Goal: Task Accomplishment & Management: Use online tool/utility

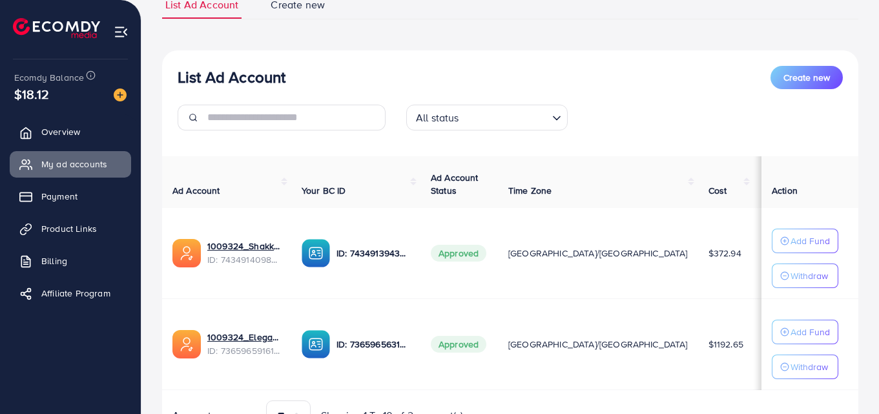
scroll to position [105, 0]
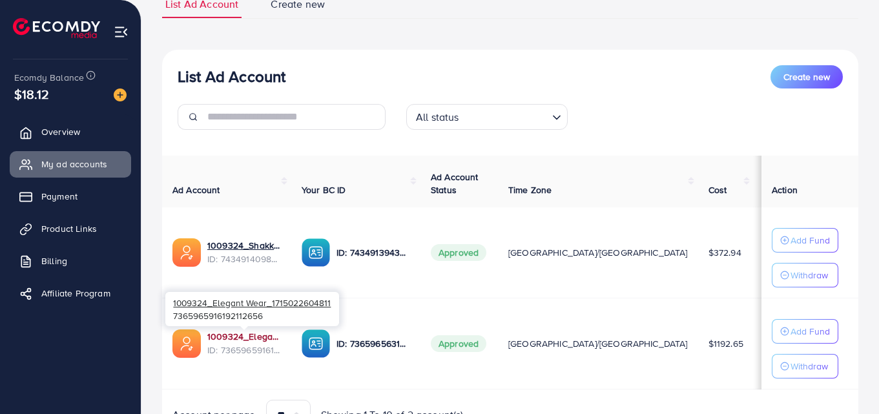
click at [246, 334] on link "1009324_Elegant Wear_1715022604811" at bounding box center [244, 336] width 74 height 13
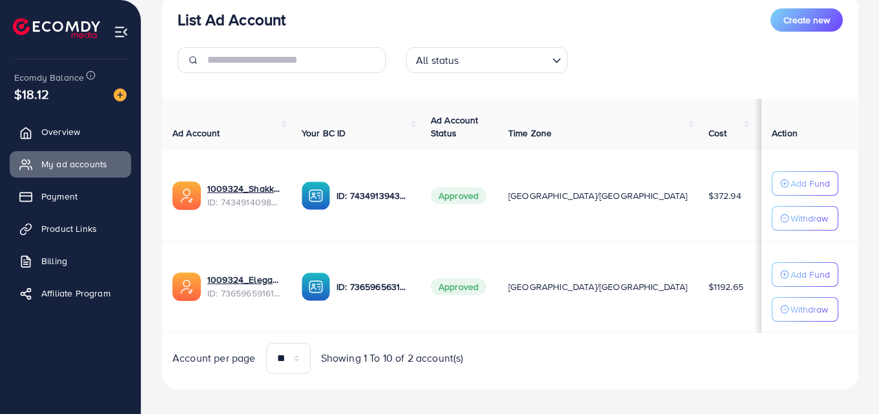
scroll to position [167, 0]
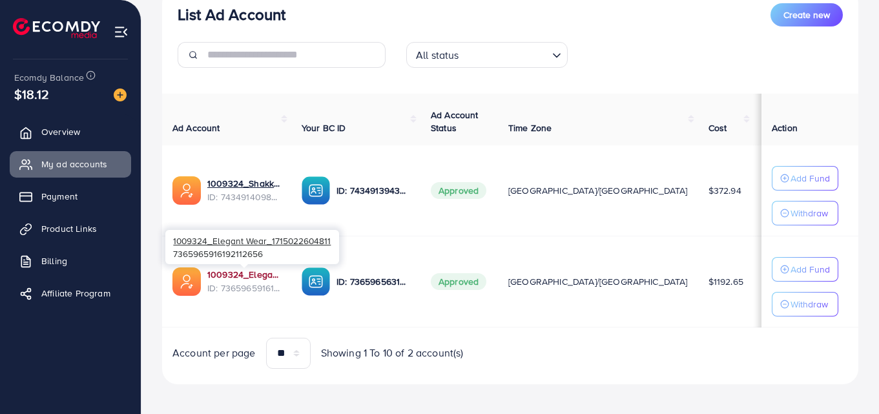
click at [237, 275] on link "1009324_Elegant Wear_1715022604811" at bounding box center [244, 274] width 74 height 13
click at [224, 275] on link "1009324_Elegant Wear_1715022604811" at bounding box center [244, 274] width 74 height 13
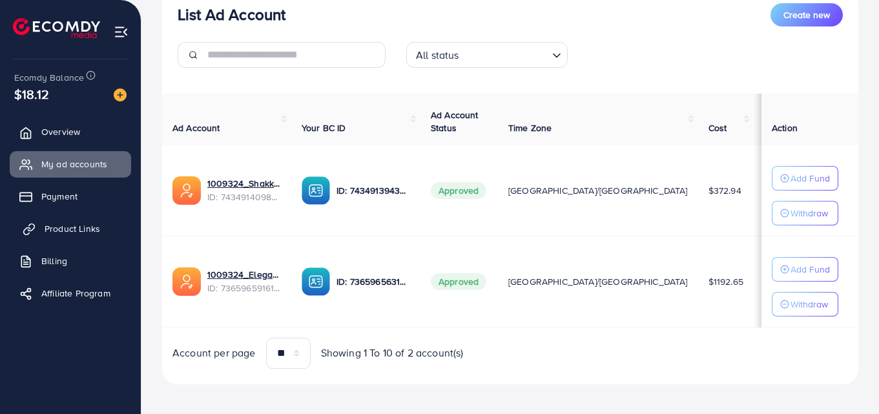
click at [81, 230] on span "Product Links" at bounding box center [73, 228] width 56 height 13
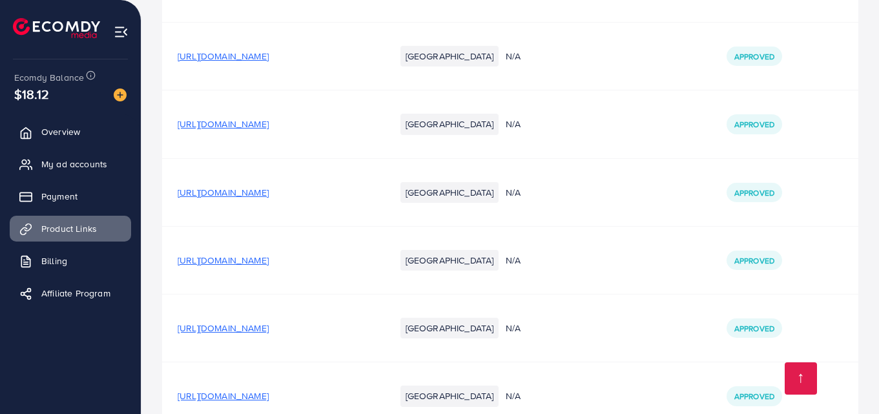
scroll to position [3942, 0]
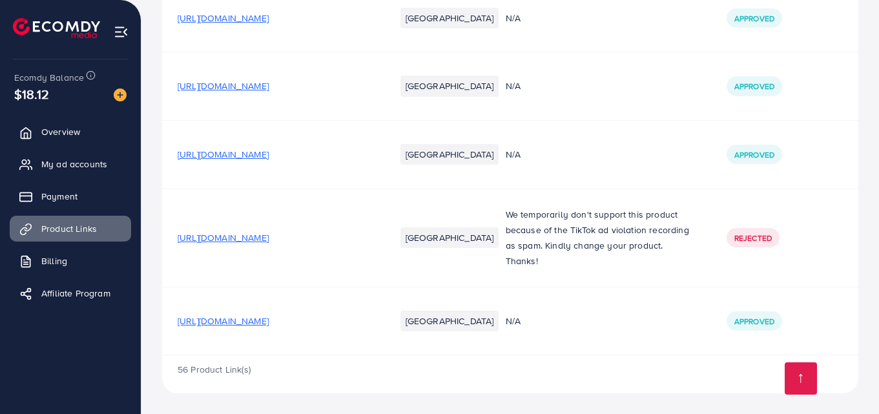
click at [269, 320] on span "https://2jbx8v-0i.myshopify.com/products/children-whale-spray-cup-sippy-bottle-…" at bounding box center [223, 321] width 91 height 13
